Goal: Task Accomplishment & Management: Manage account settings

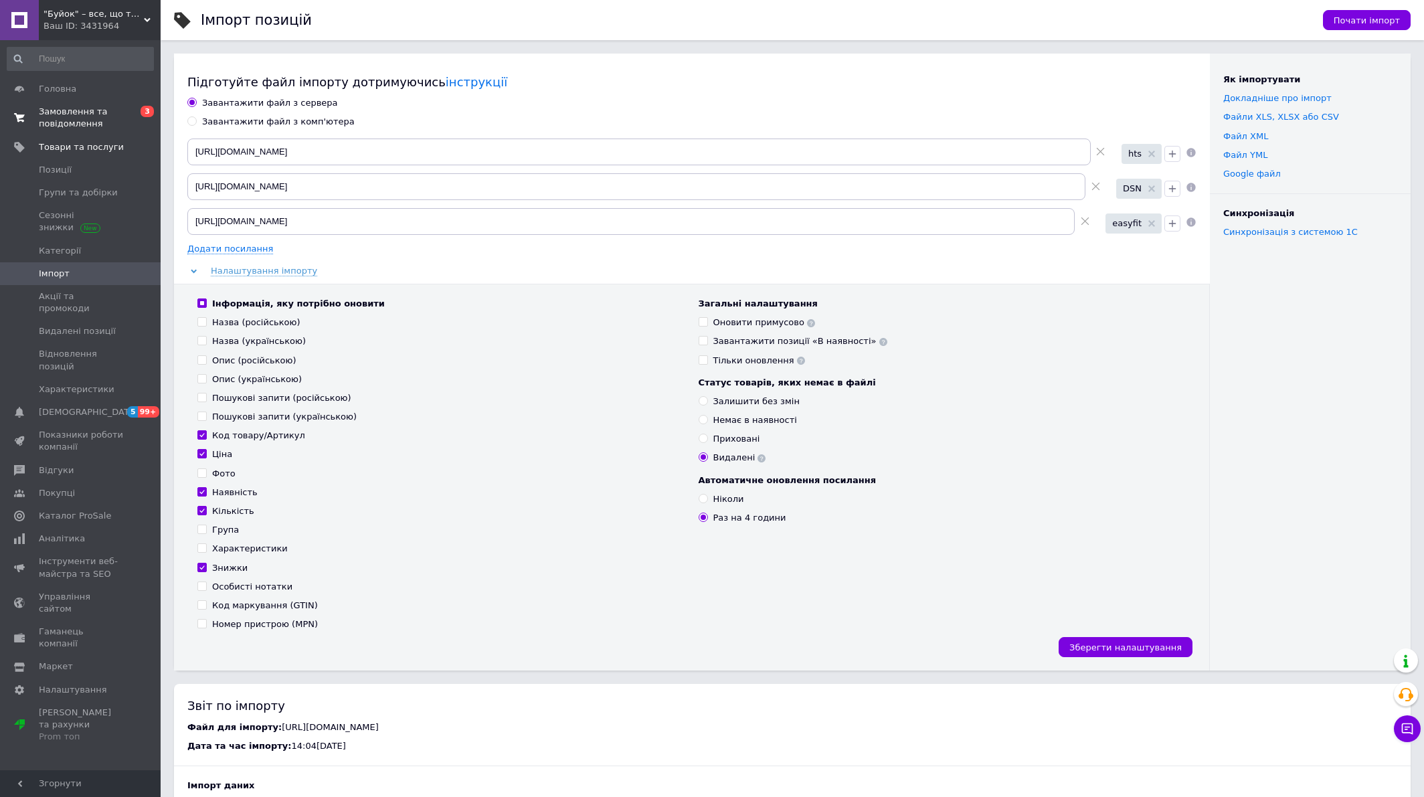
click at [86, 112] on span "Замовлення та повідомлення" at bounding box center [81, 118] width 85 height 24
